Goal: Task Accomplishment & Management: Manage account settings

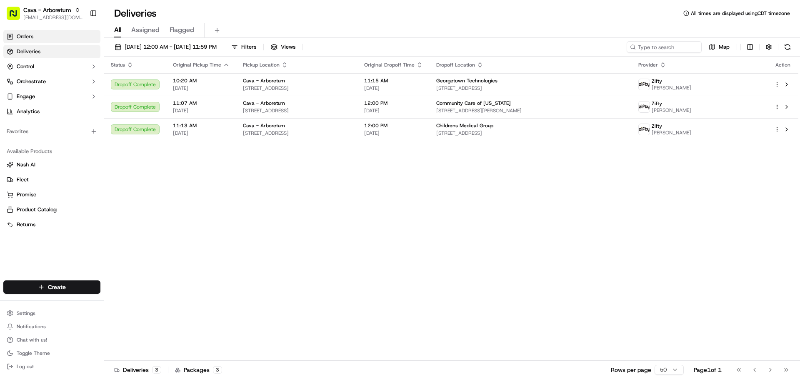
click at [47, 35] on link "Orders" at bounding box center [51, 36] width 97 height 13
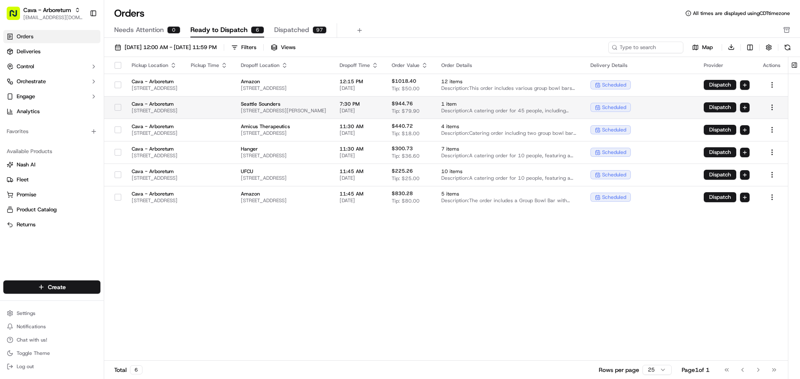
click at [115, 107] on button "button" at bounding box center [118, 107] width 7 height 7
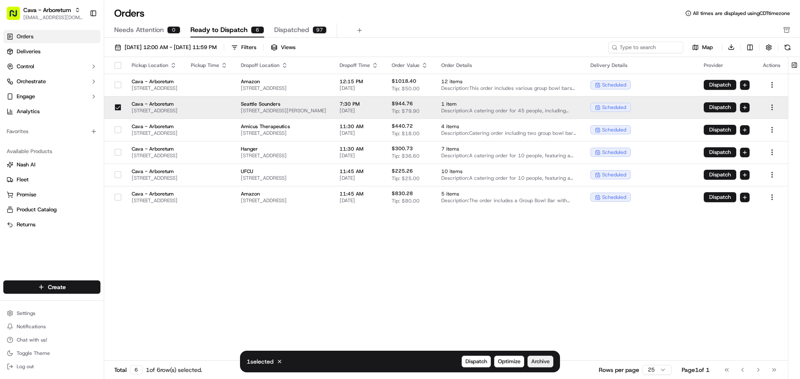
click at [539, 362] on span "Archive" at bounding box center [540, 361] width 18 height 7
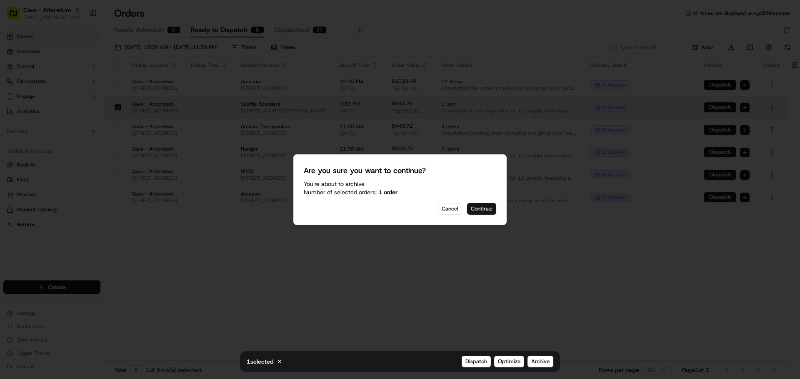
click at [481, 207] on button "Continue" at bounding box center [481, 209] width 29 height 12
